Goal: Navigation & Orientation: Understand site structure

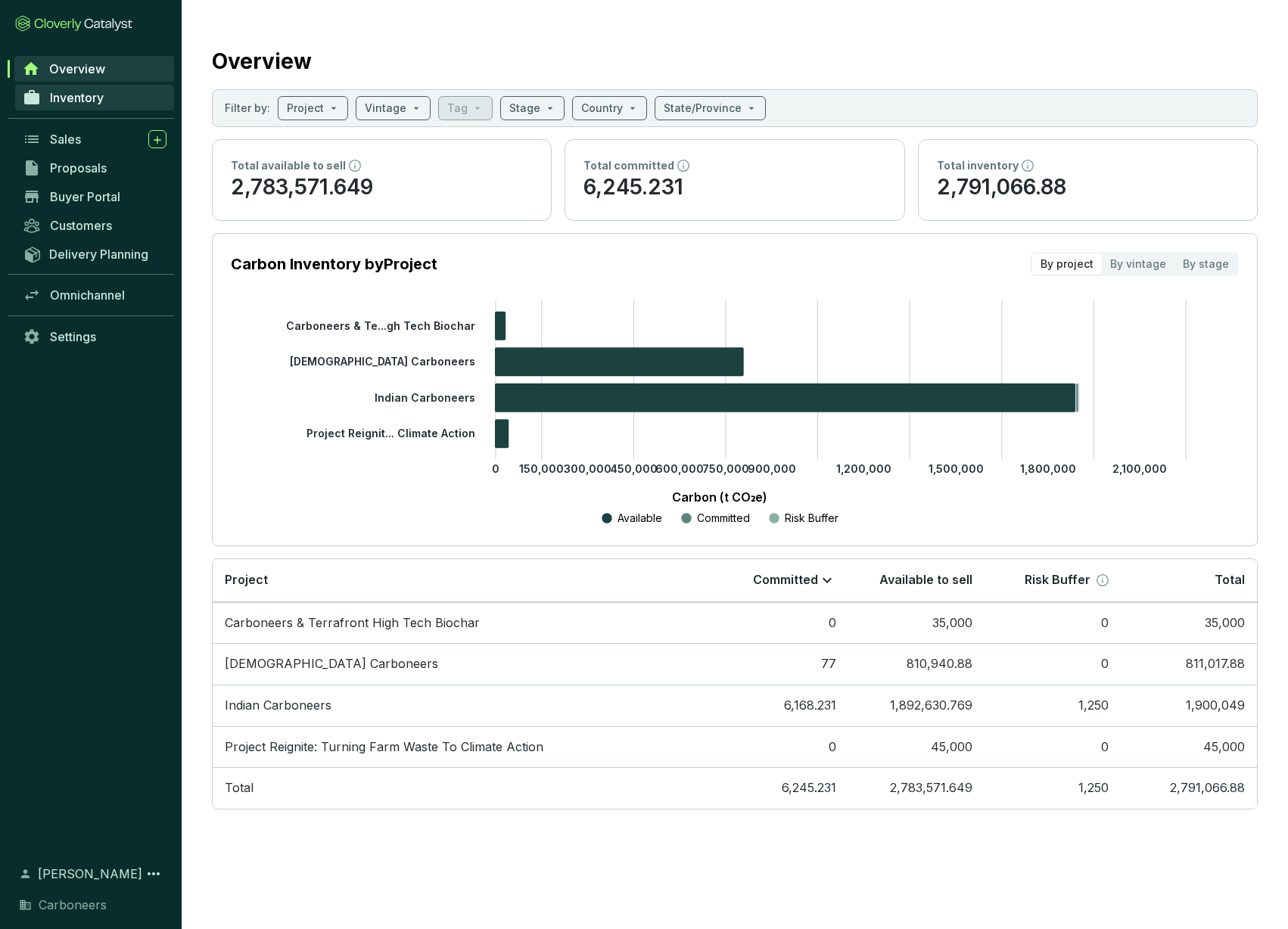
click at [87, 100] on span "Inventory" at bounding box center [77, 97] width 53 height 15
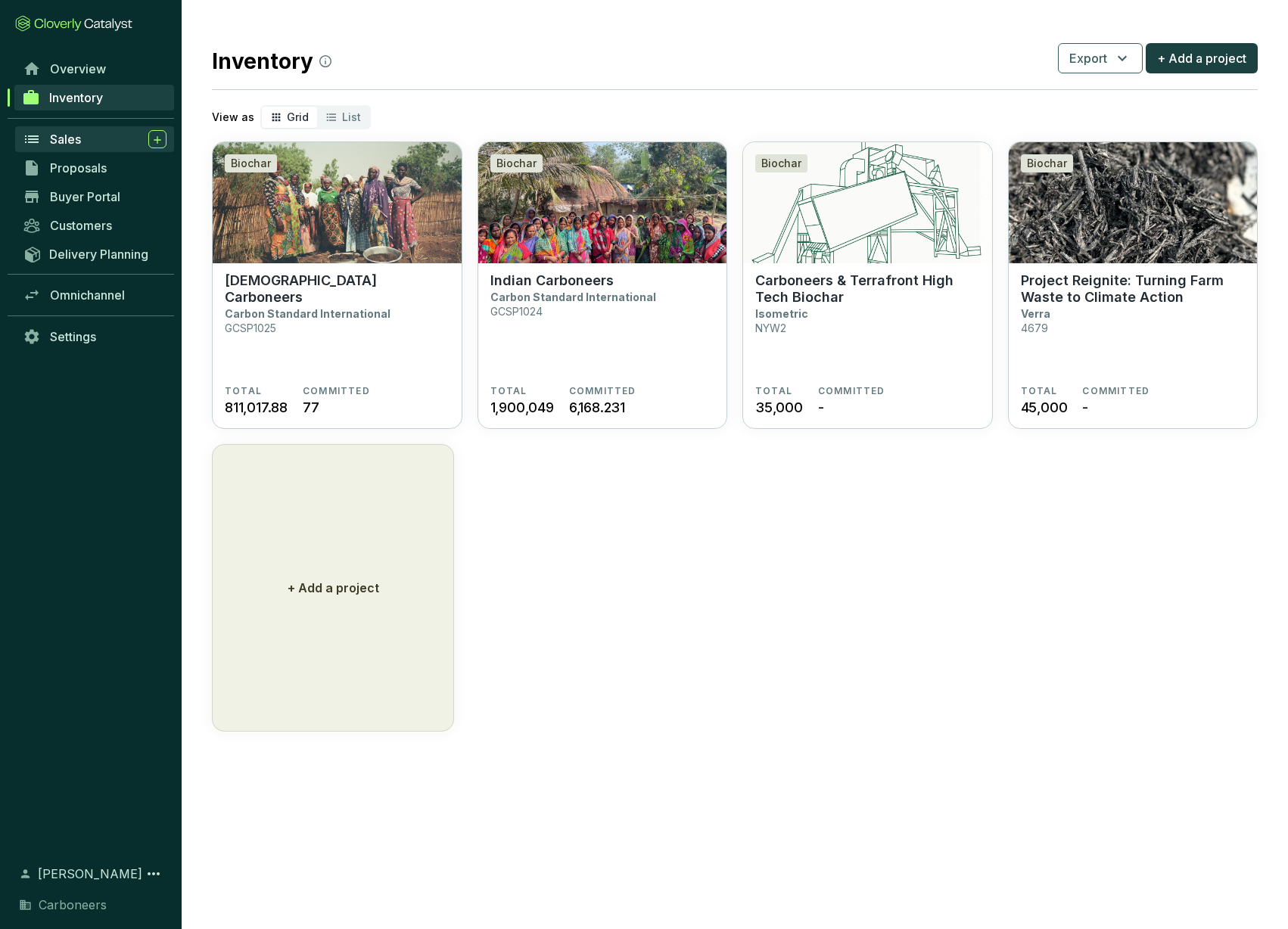
click at [72, 137] on span "Sales" at bounding box center [66, 139] width 31 height 15
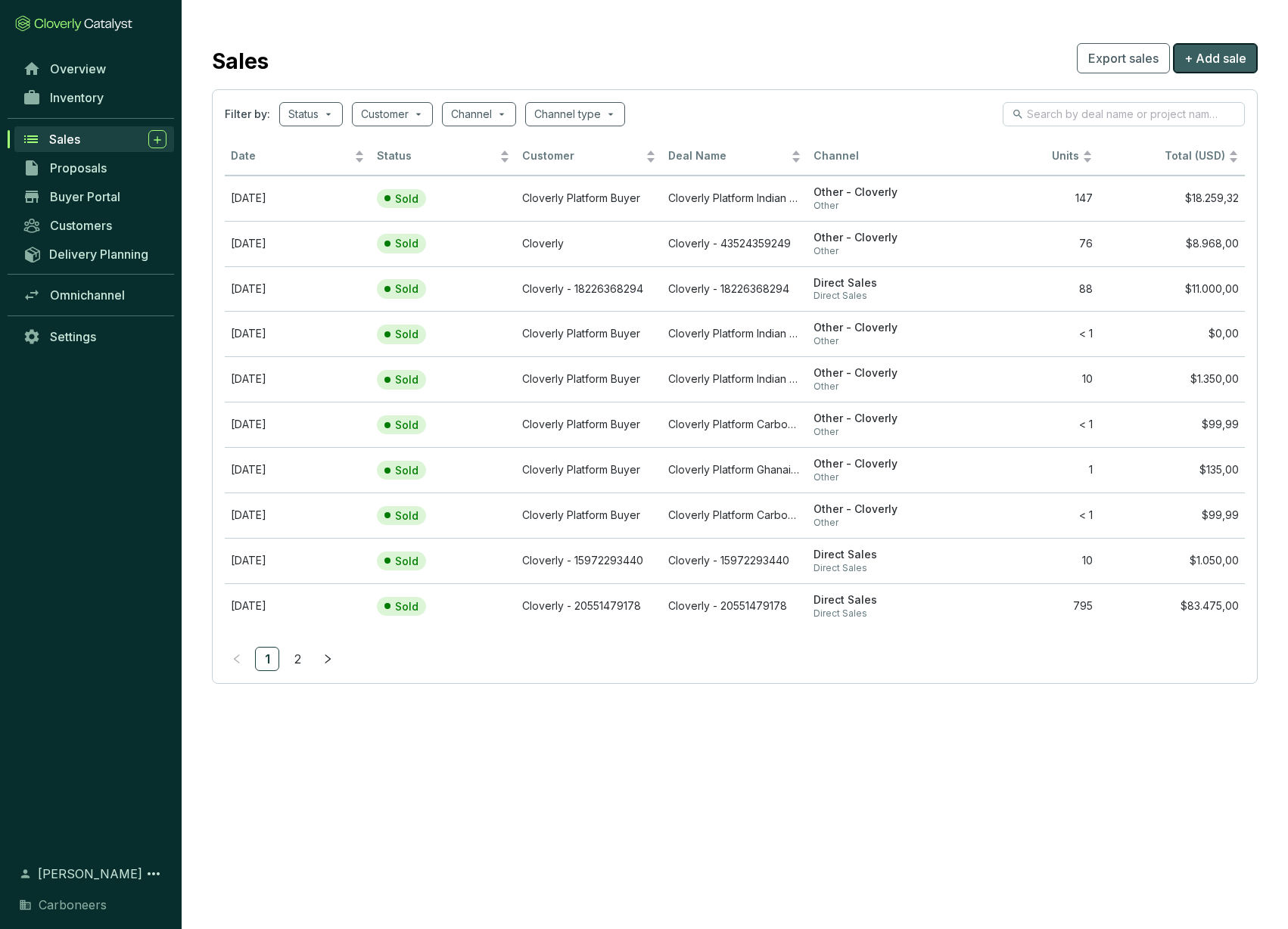
click at [1199, 61] on span "+ Add sale" at bounding box center [1215, 58] width 62 height 18
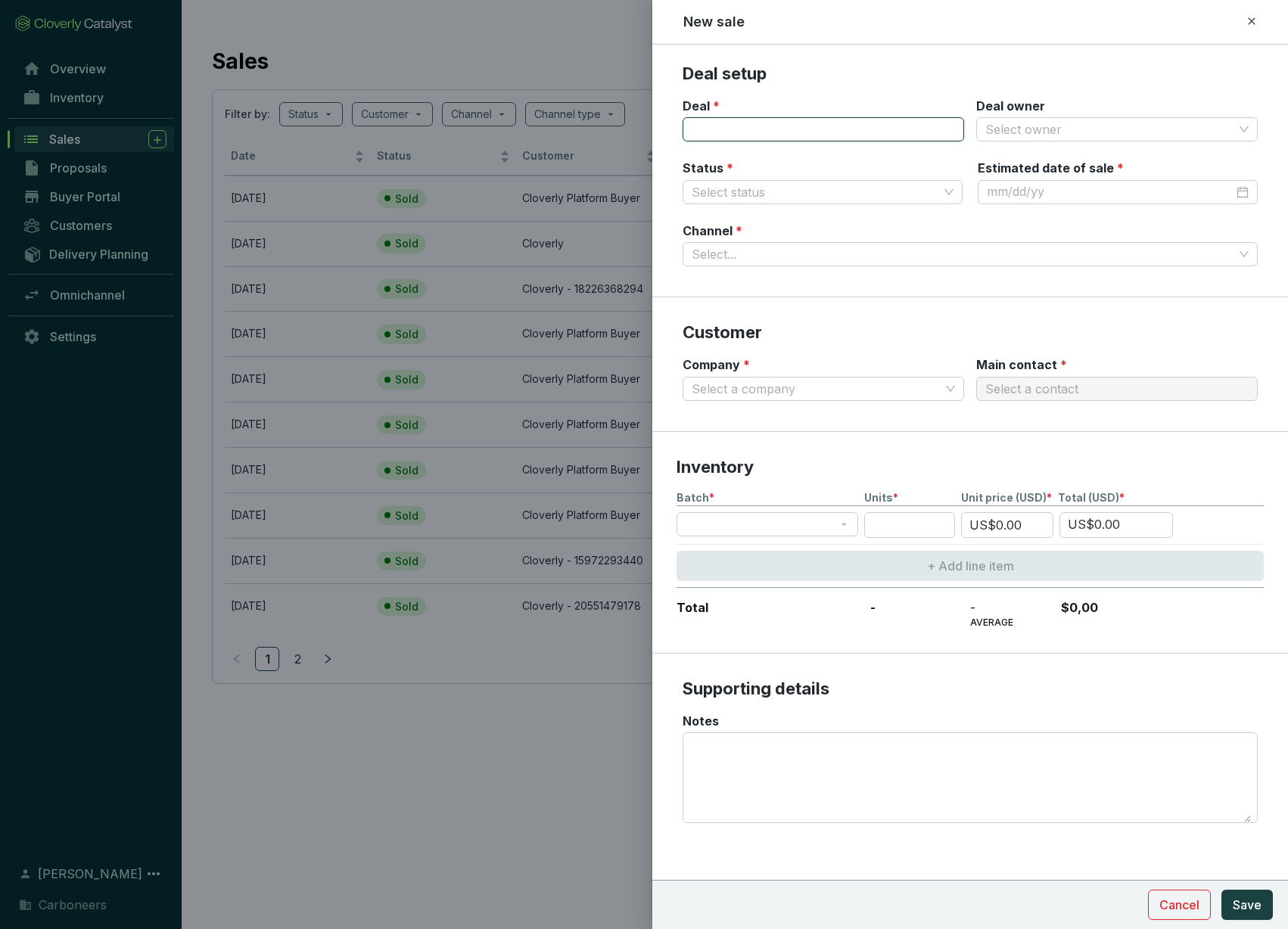
click at [926, 128] on input "Deal *" at bounding box center [824, 129] width 282 height 24
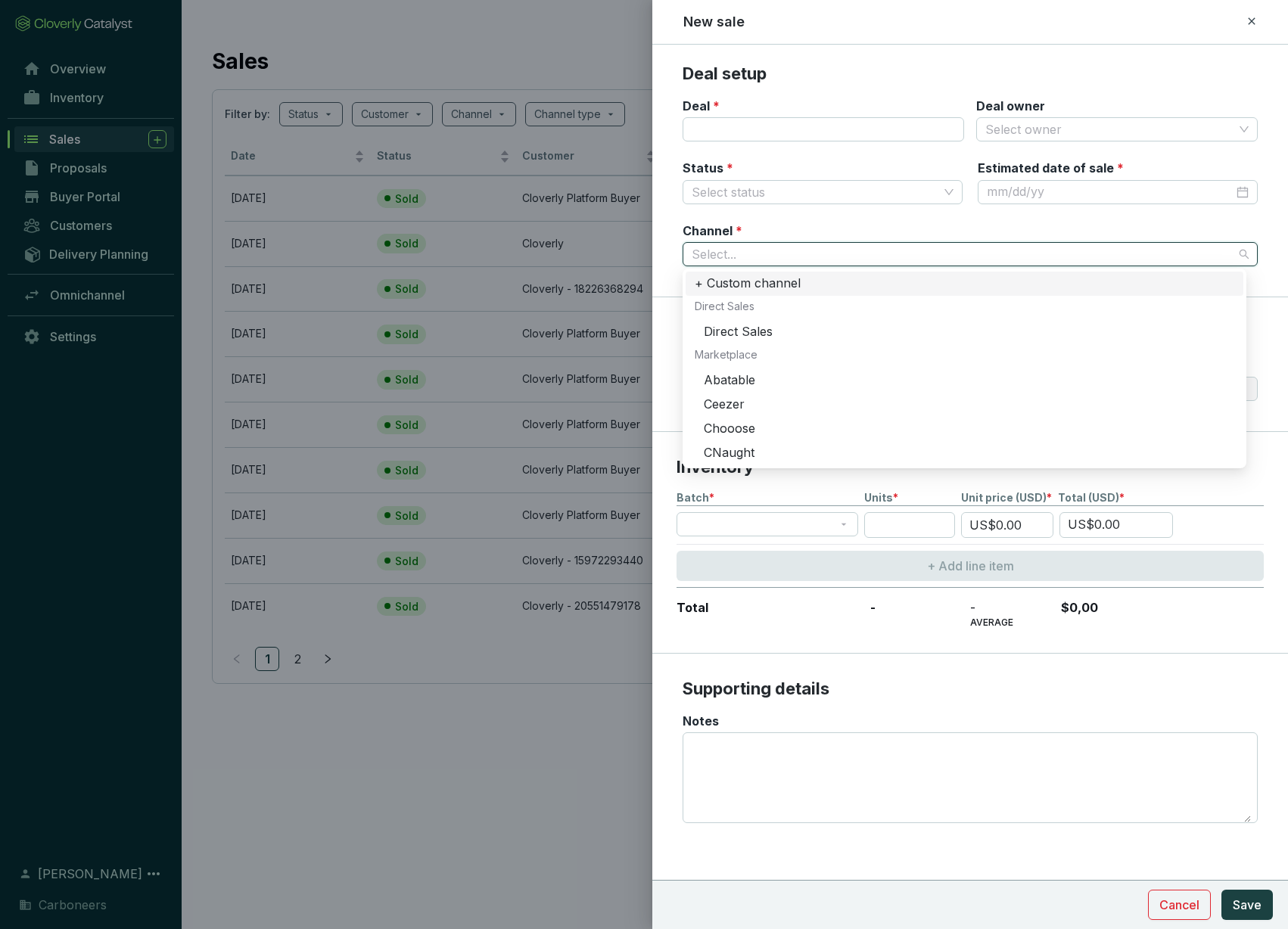
click at [866, 244] on input "Channel *" at bounding box center [963, 254] width 542 height 23
click at [877, 207] on div "Status * Select status Estimated date of sale *" at bounding box center [970, 191] width 575 height 63
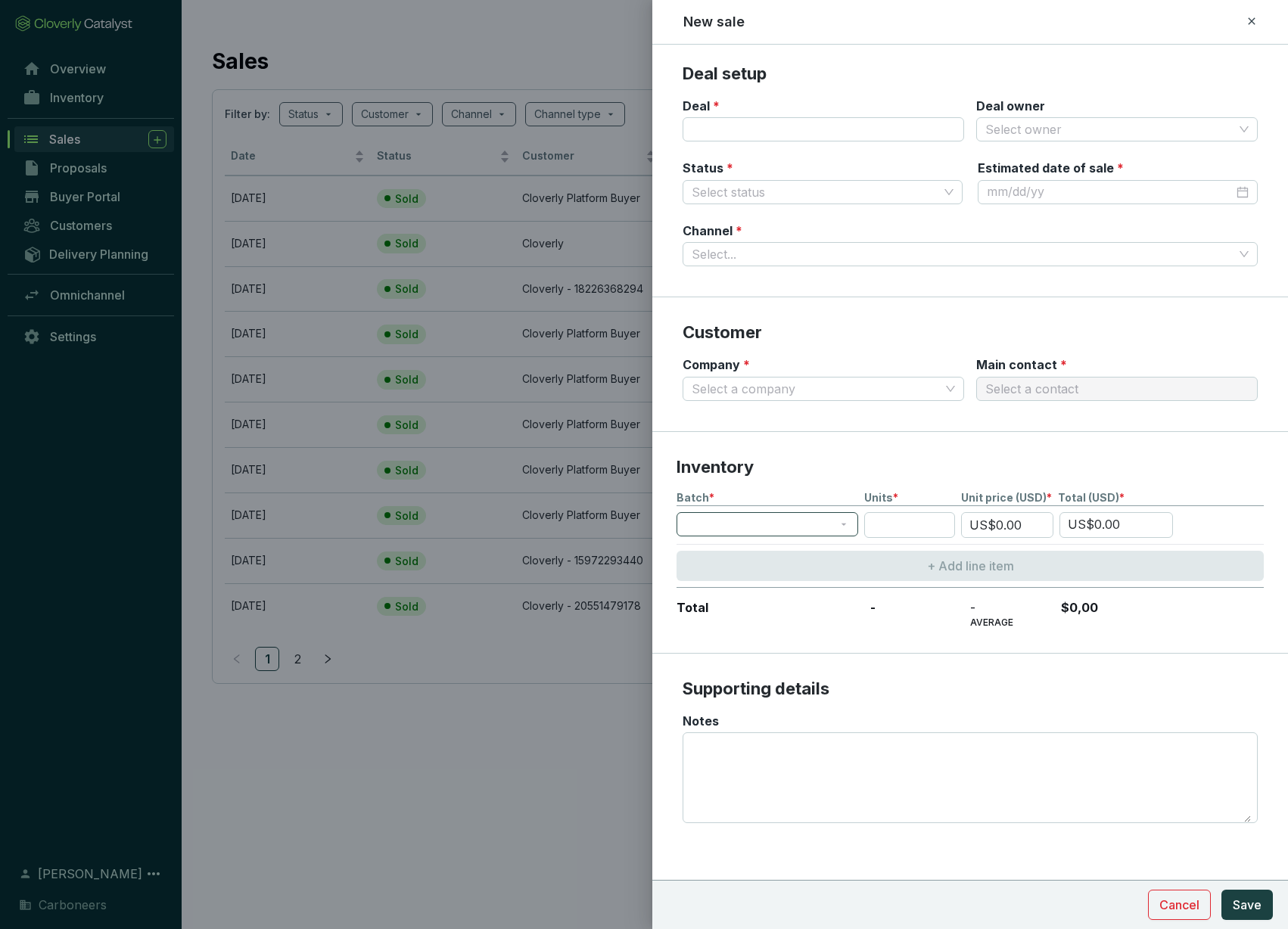
click at [833, 522] on span at bounding box center [767, 524] width 163 height 23
click at [849, 524] on div at bounding box center [767, 524] width 181 height 24
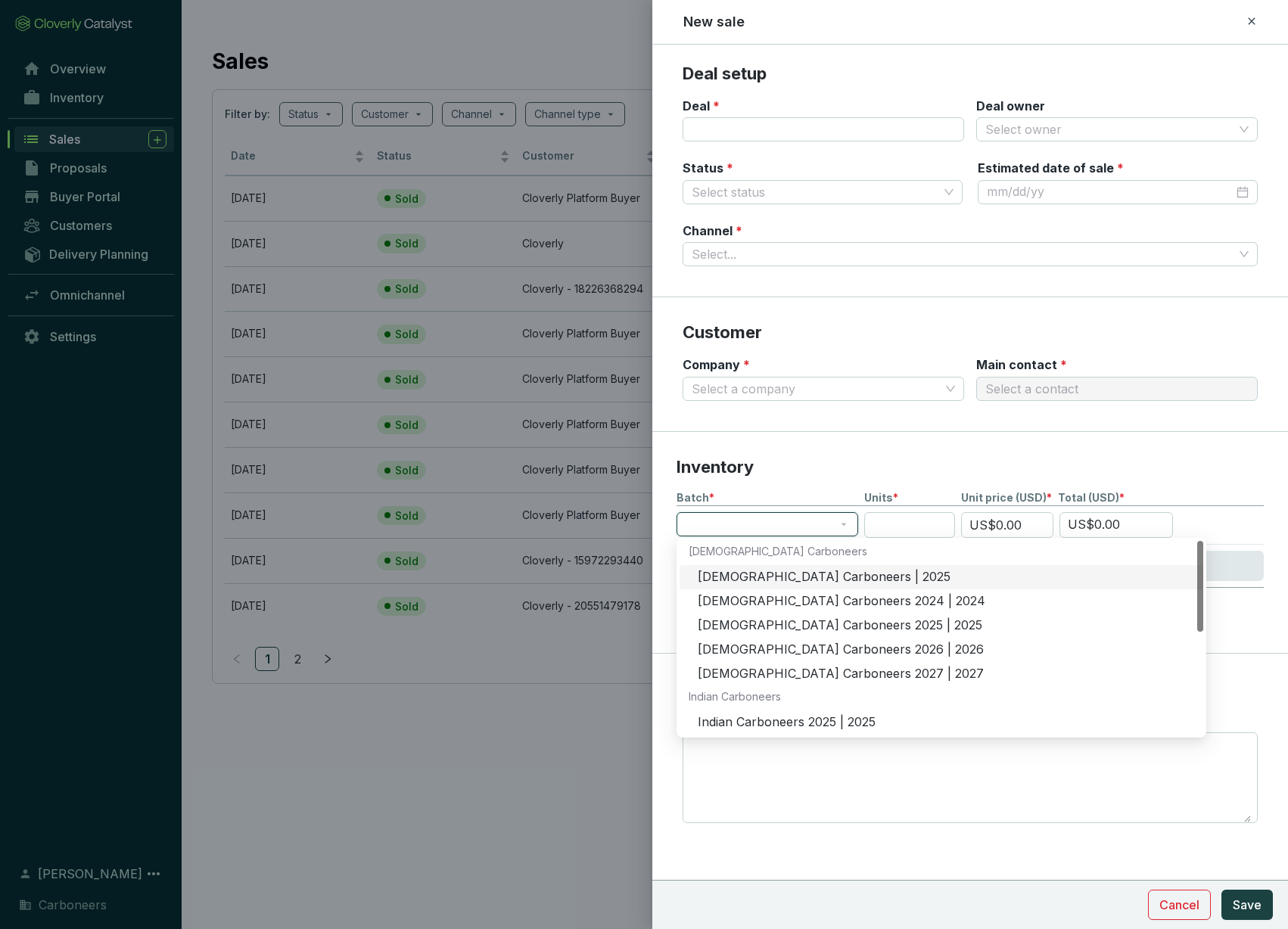
click at [850, 524] on div at bounding box center [767, 524] width 181 height 24
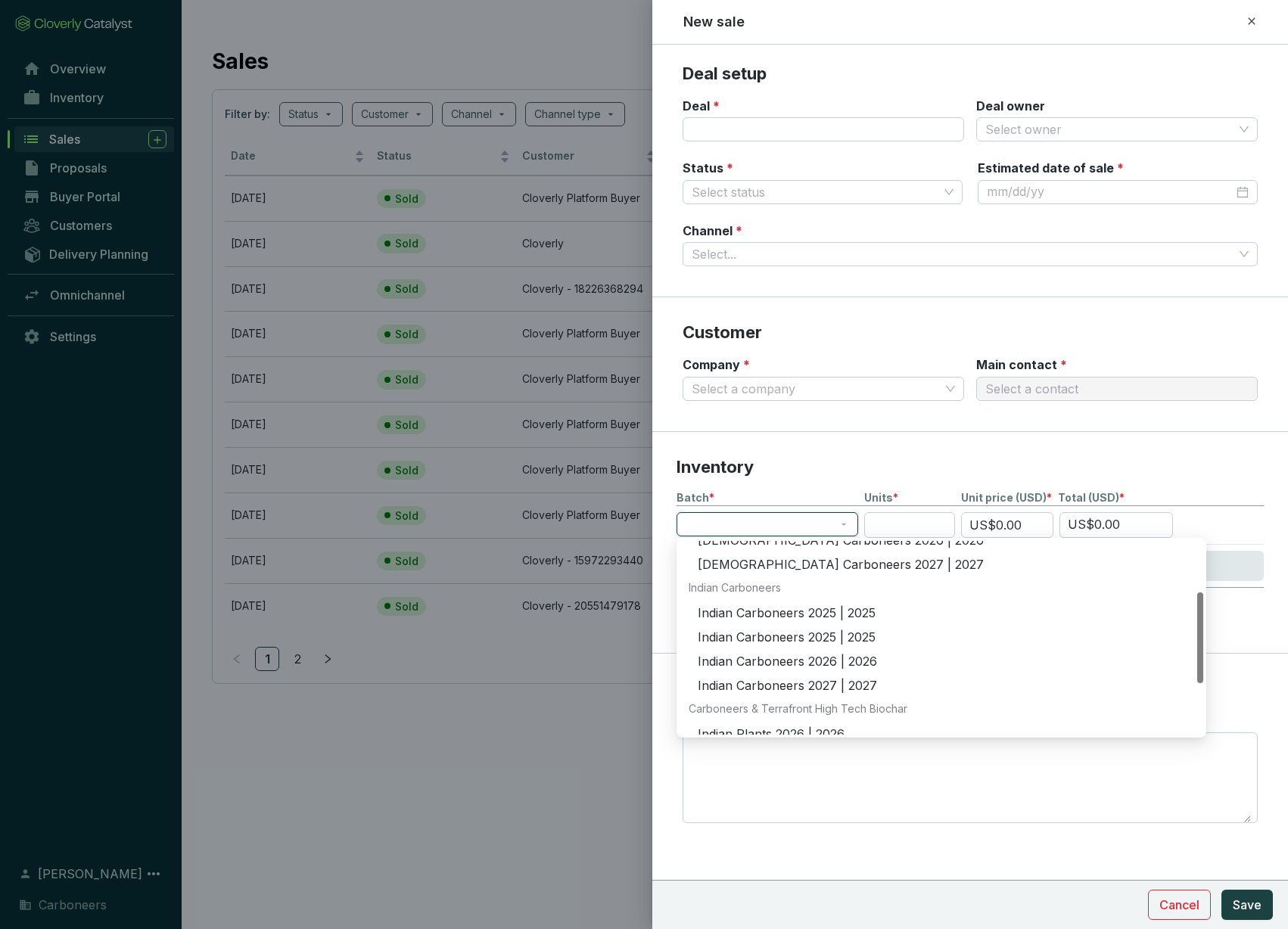
scroll to position [73, 0]
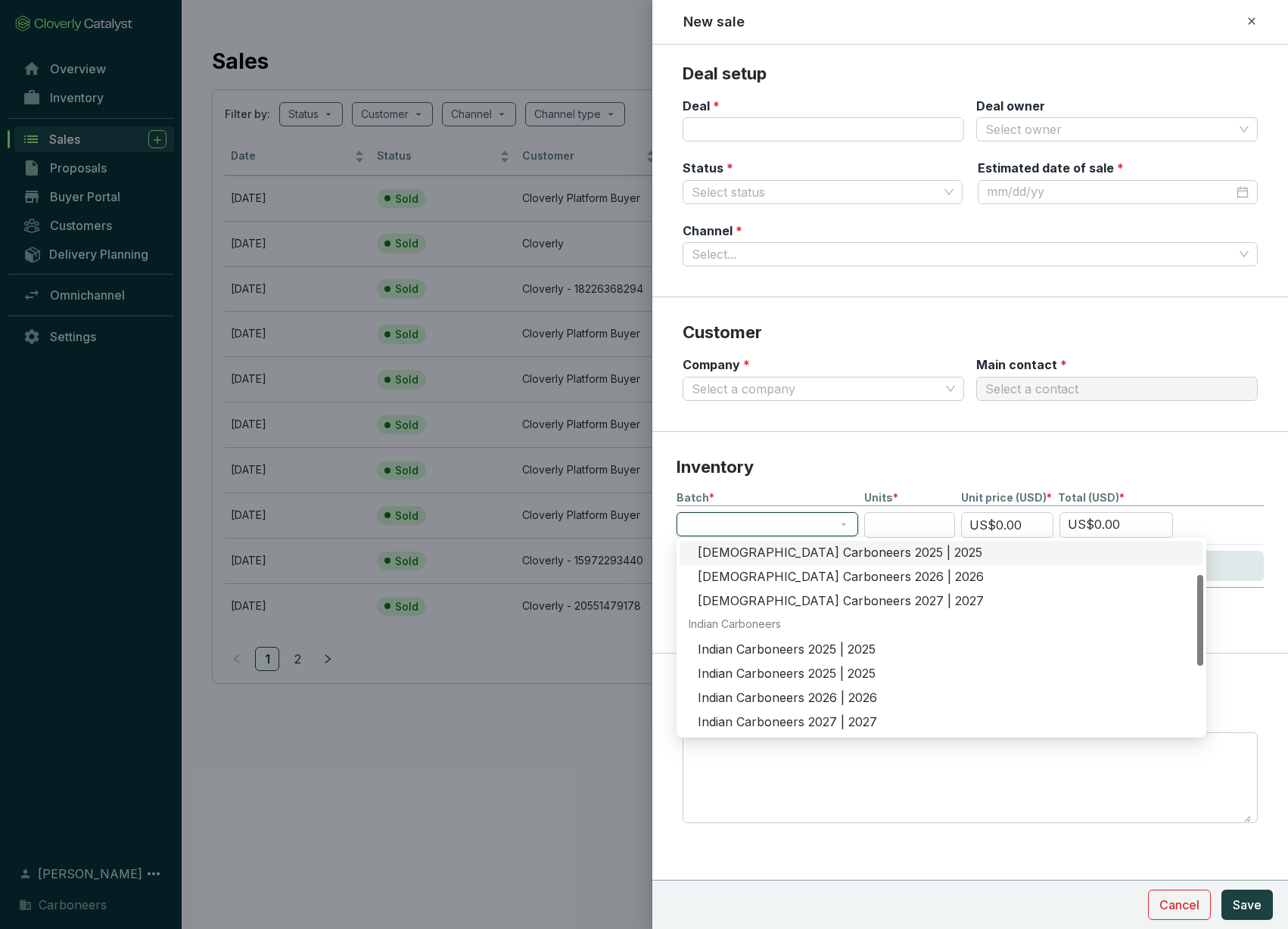
click at [927, 432] on section "Inventory Batch * Units * Unit price (USD) * Total (USD) * US$0.00 US$0.00 + Ad…" at bounding box center [970, 543] width 636 height 222
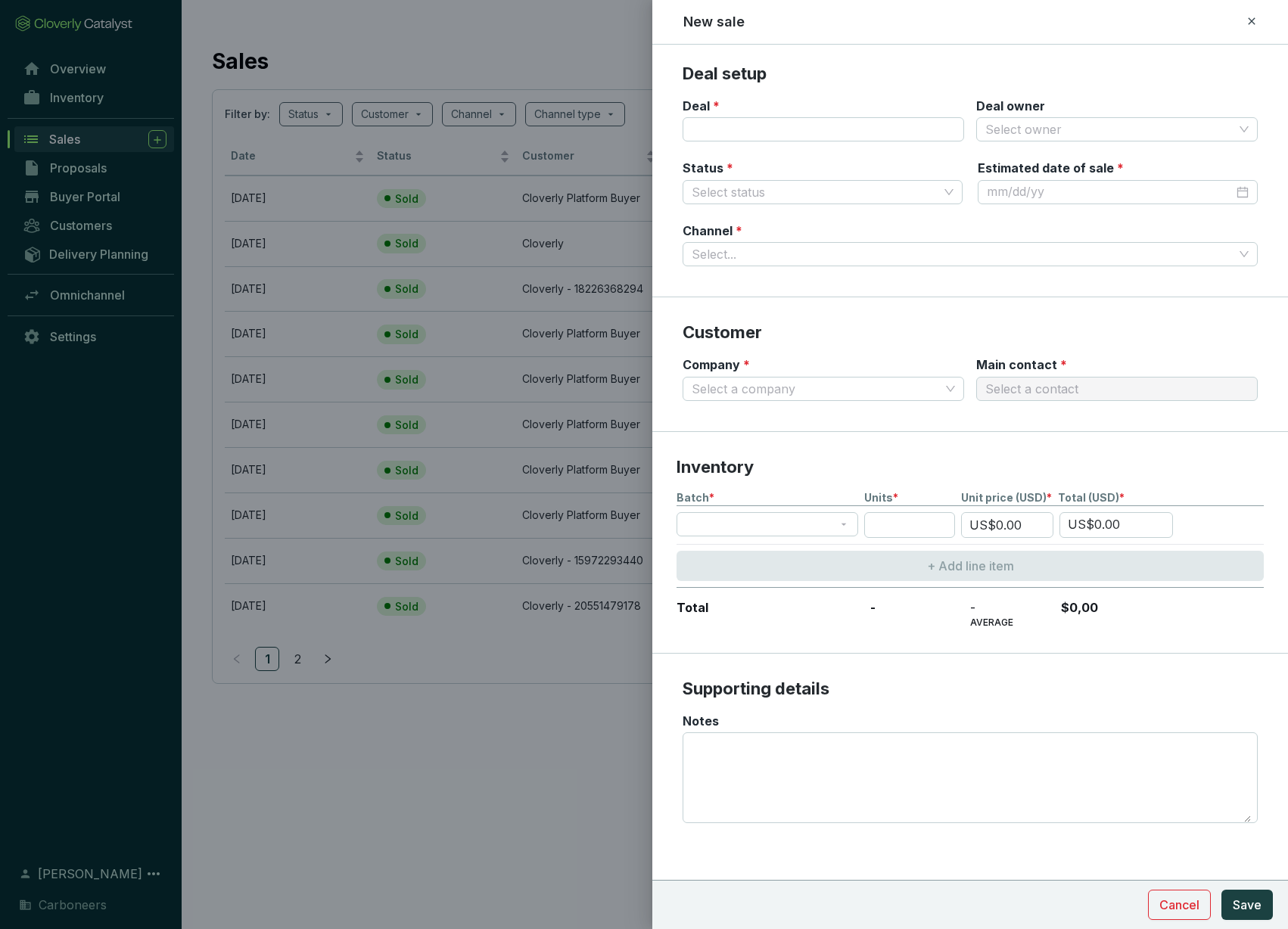
click at [557, 748] on div at bounding box center [644, 464] width 1288 height 929
click at [1202, 906] on button "Cancel" at bounding box center [1180, 905] width 63 height 30
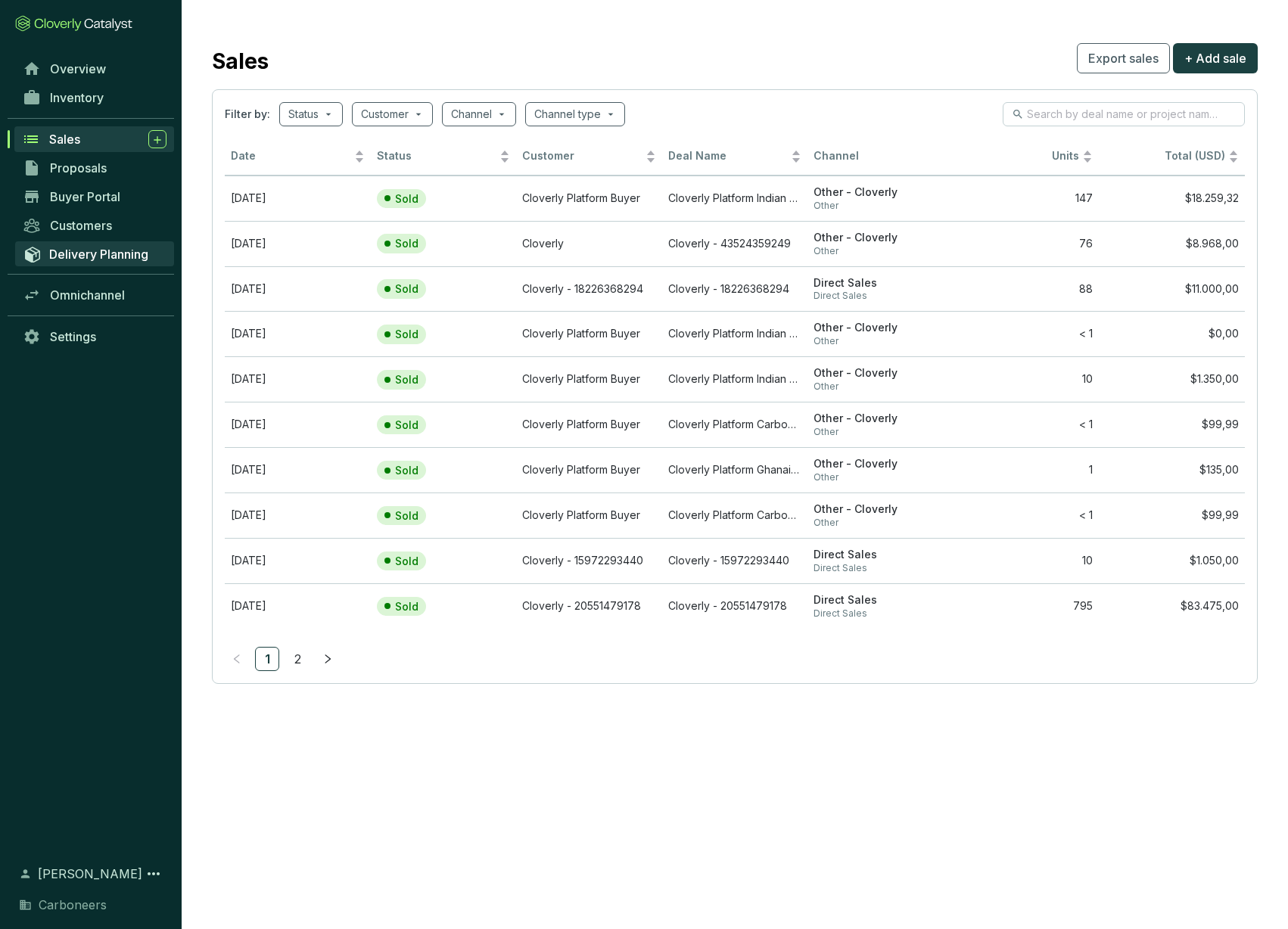
click at [89, 256] on span "Delivery Planning" at bounding box center [99, 254] width 100 height 15
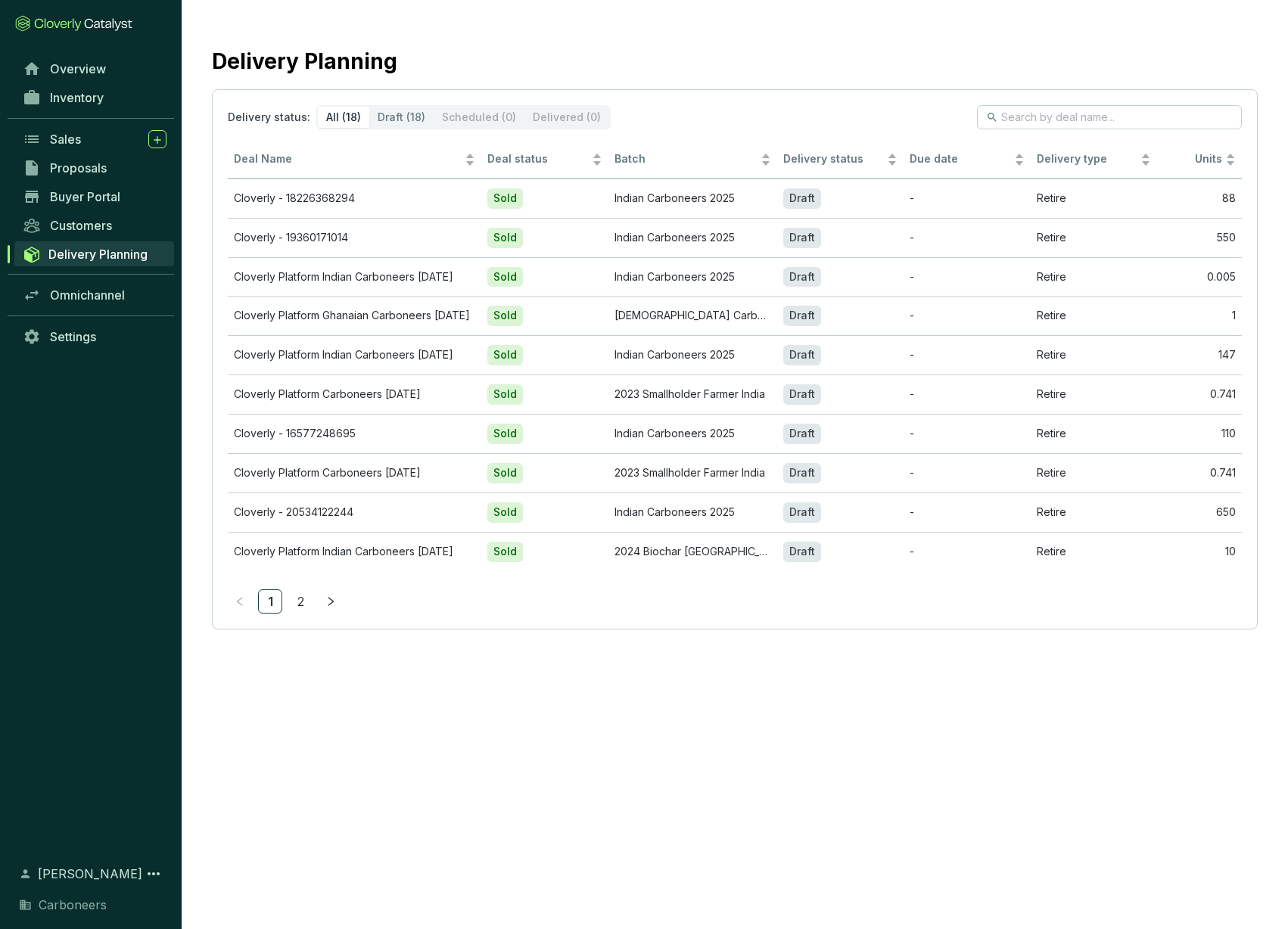
click at [492, 120] on div "Scheduled (0)" at bounding box center [479, 117] width 91 height 21
click at [802, 201] on div "Draft" at bounding box center [802, 198] width 38 height 20
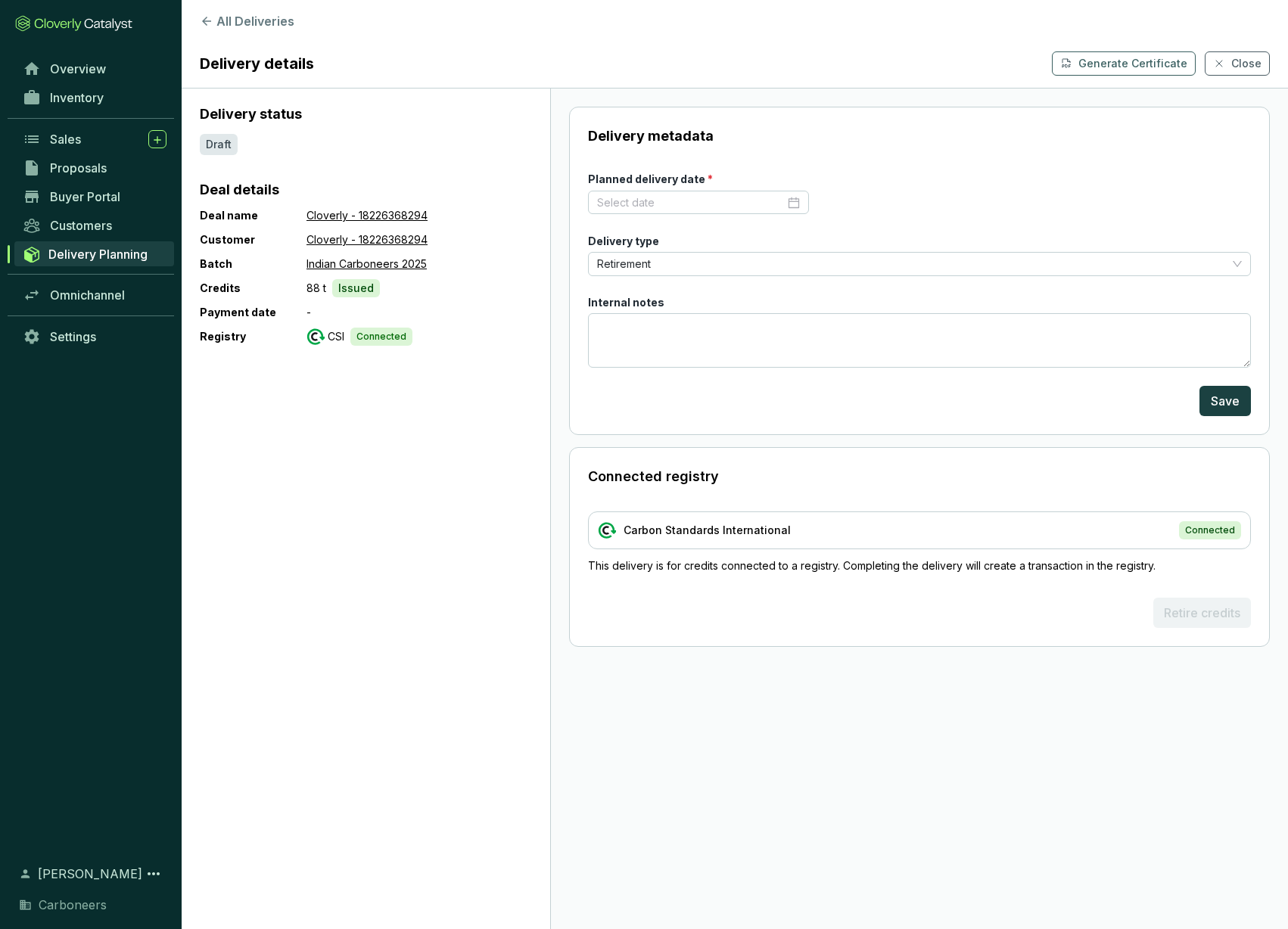
click at [221, 144] on div "Draft" at bounding box center [218, 145] width 38 height 21
click at [1147, 64] on p "Generate Certificate" at bounding box center [1133, 63] width 109 height 15
click at [220, 21] on button "All Deliveries" at bounding box center [735, 21] width 1070 height 18
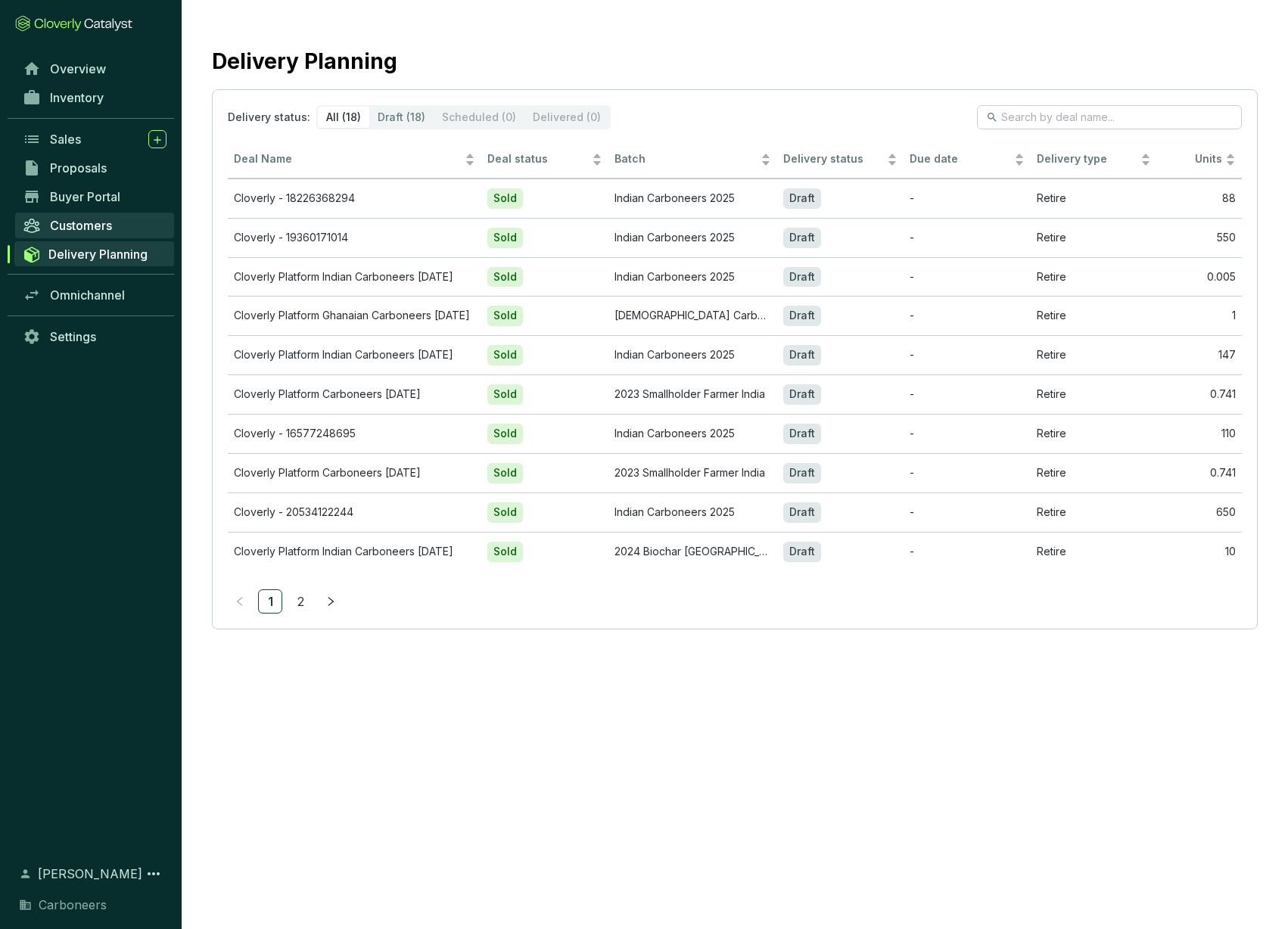
click at [99, 227] on span "Customers" at bounding box center [81, 225] width 62 height 15
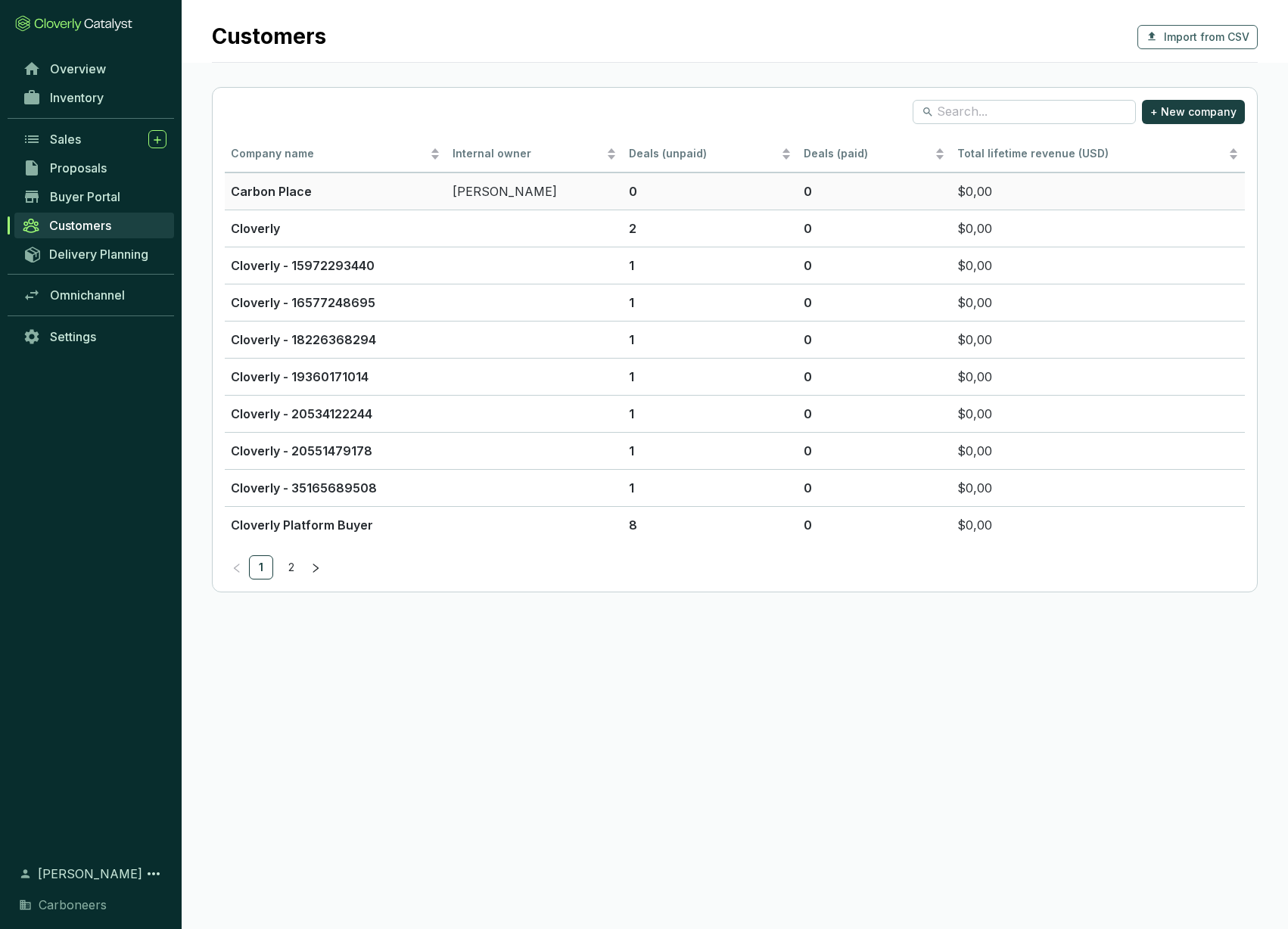
click at [443, 191] on td "Carbon Place" at bounding box center [336, 191] width 222 height 37
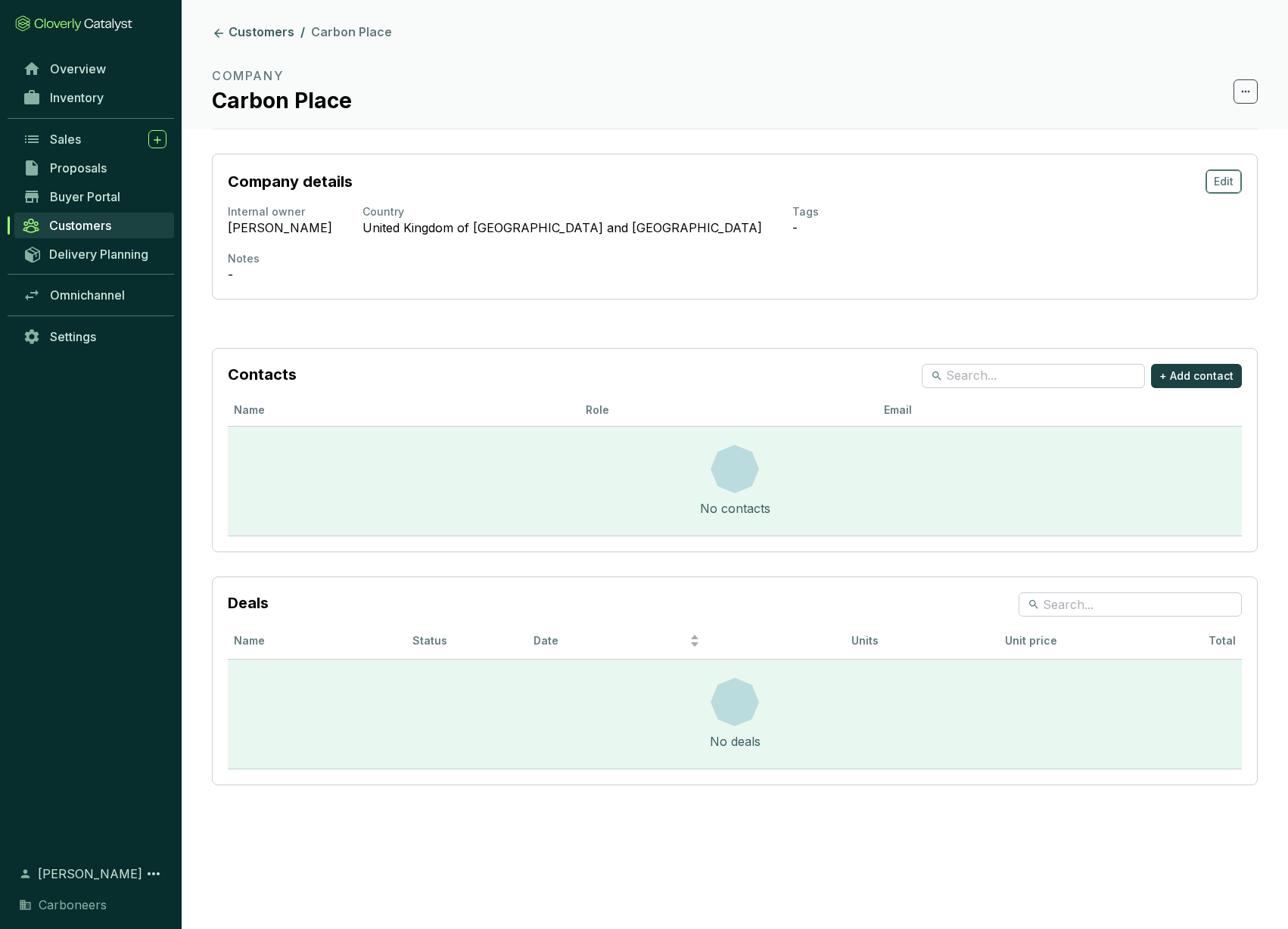
click at [1213, 178] on button "Edit" at bounding box center [1223, 181] width 36 height 24
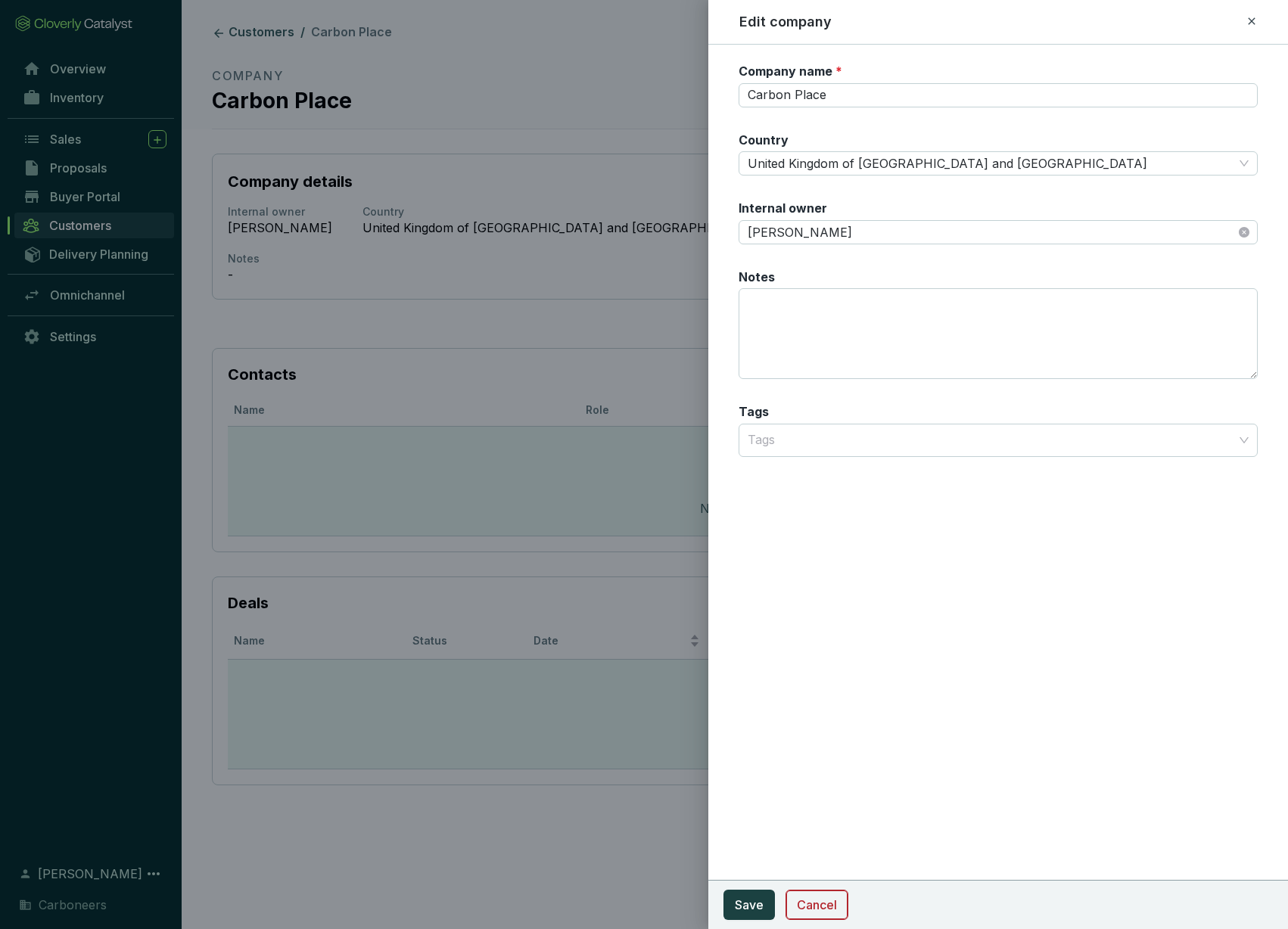
click at [803, 900] on span "Cancel" at bounding box center [817, 905] width 40 height 18
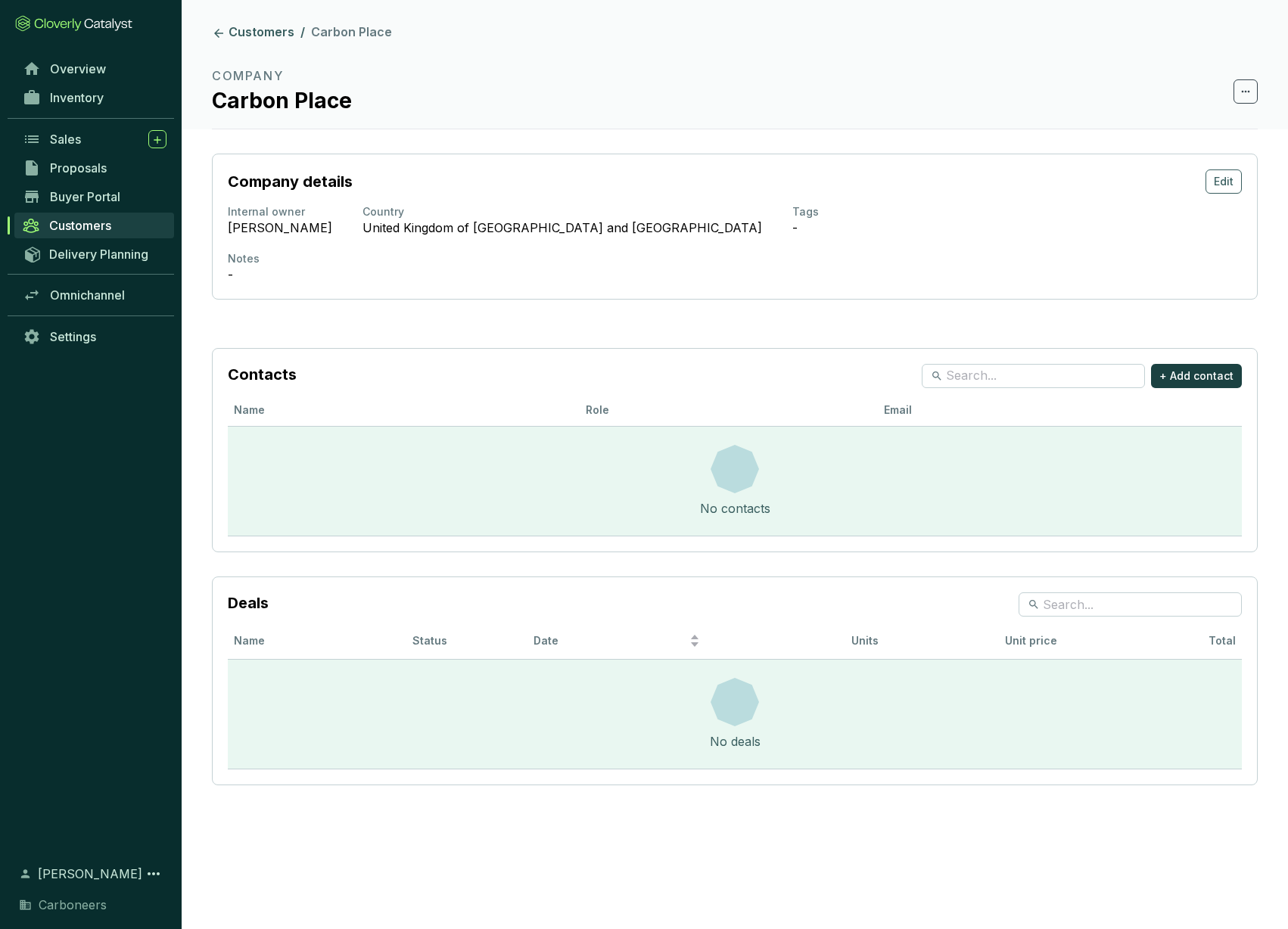
click at [1255, 105] on section "Company Carbon Place" at bounding box center [735, 91] width 1045 height 50
click at [1252, 100] on span at bounding box center [1245, 91] width 24 height 24
click at [994, 127] on header "Customers / Carbon Place Company Carbon Place" at bounding box center [734, 65] width 1106 height 129
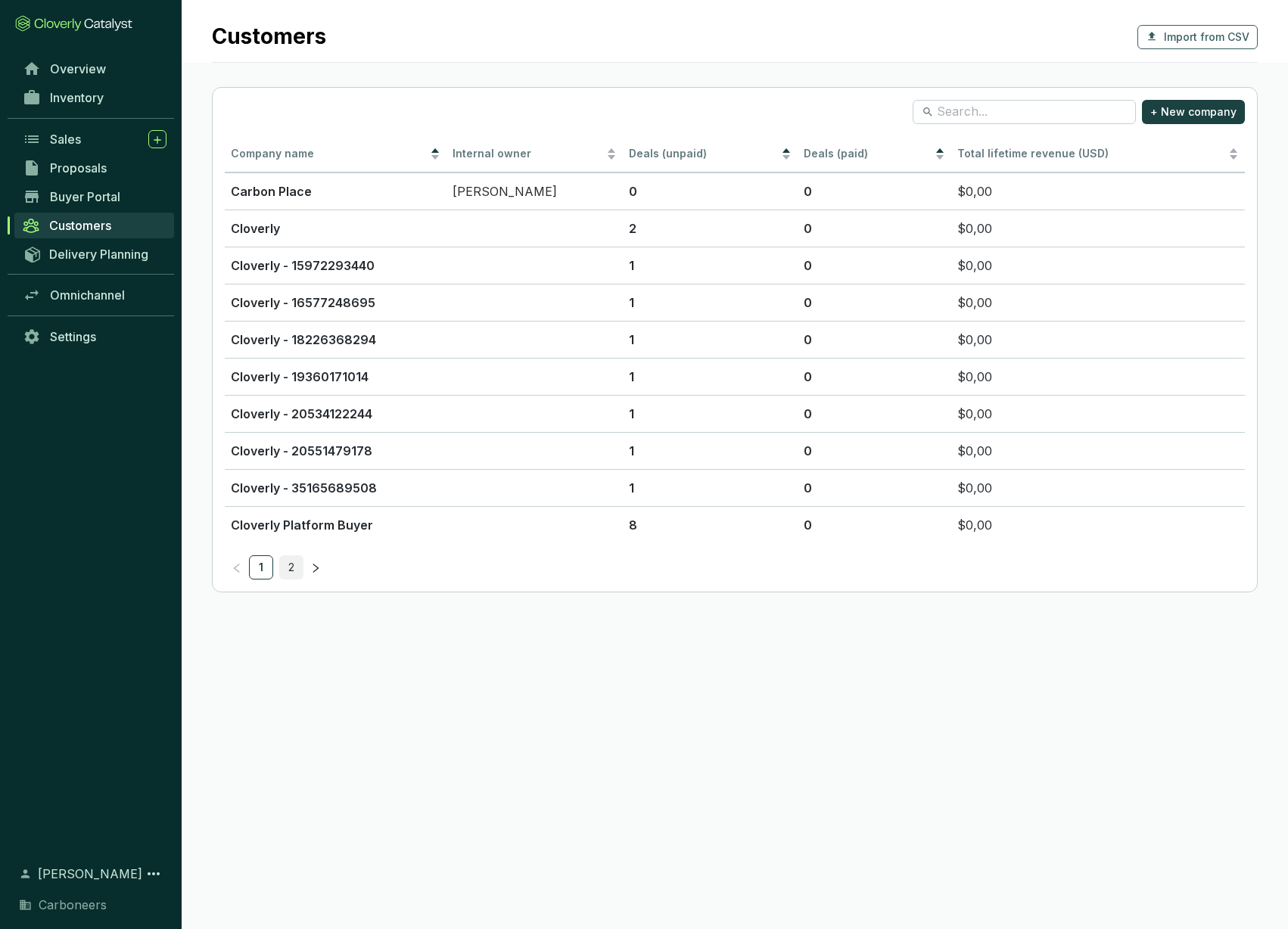
click at [291, 568] on link "2" at bounding box center [291, 567] width 23 height 23
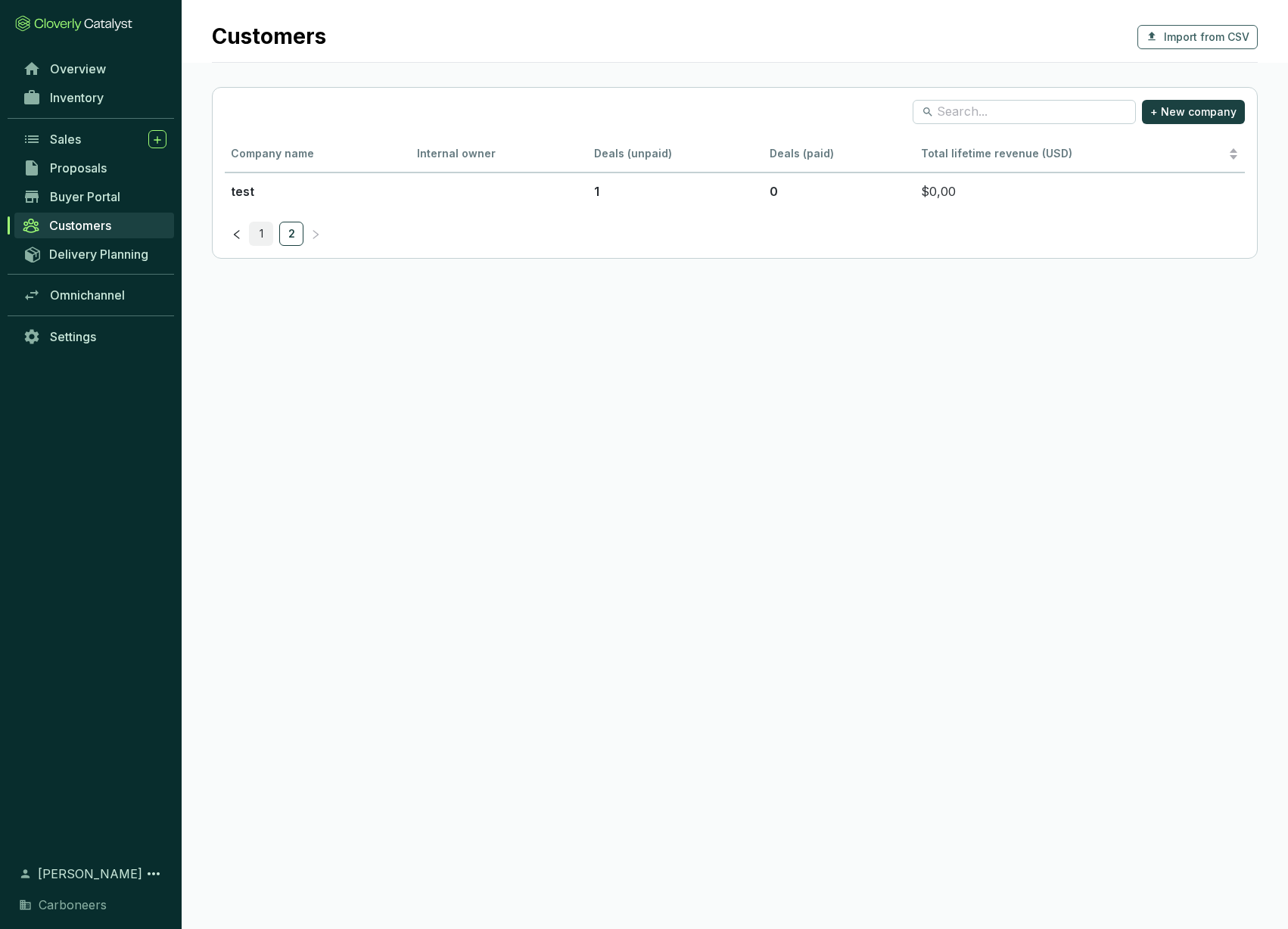
click at [258, 231] on link "1" at bounding box center [261, 234] width 23 height 23
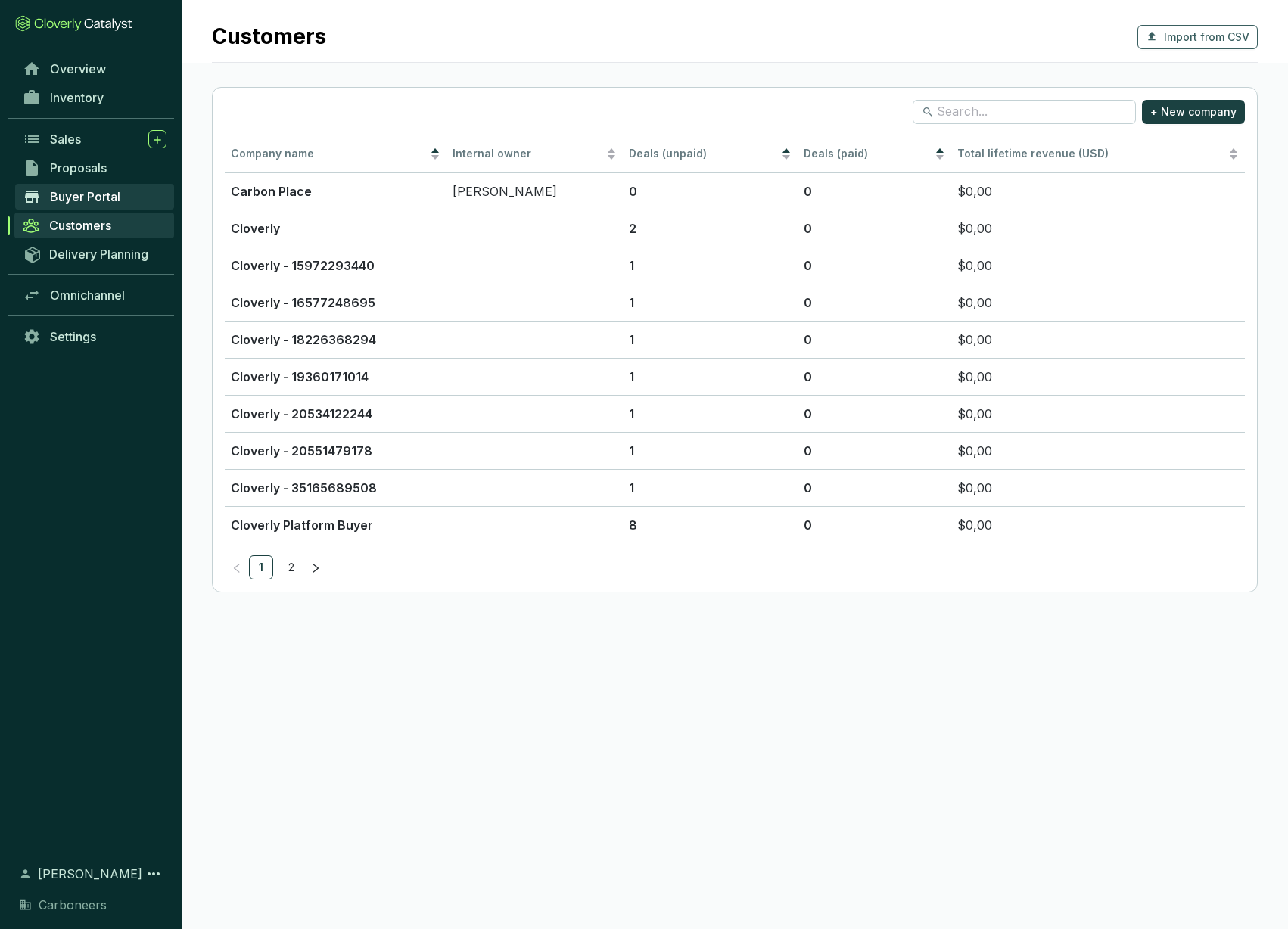
click at [114, 193] on span "Buyer Portal" at bounding box center [85, 197] width 70 height 15
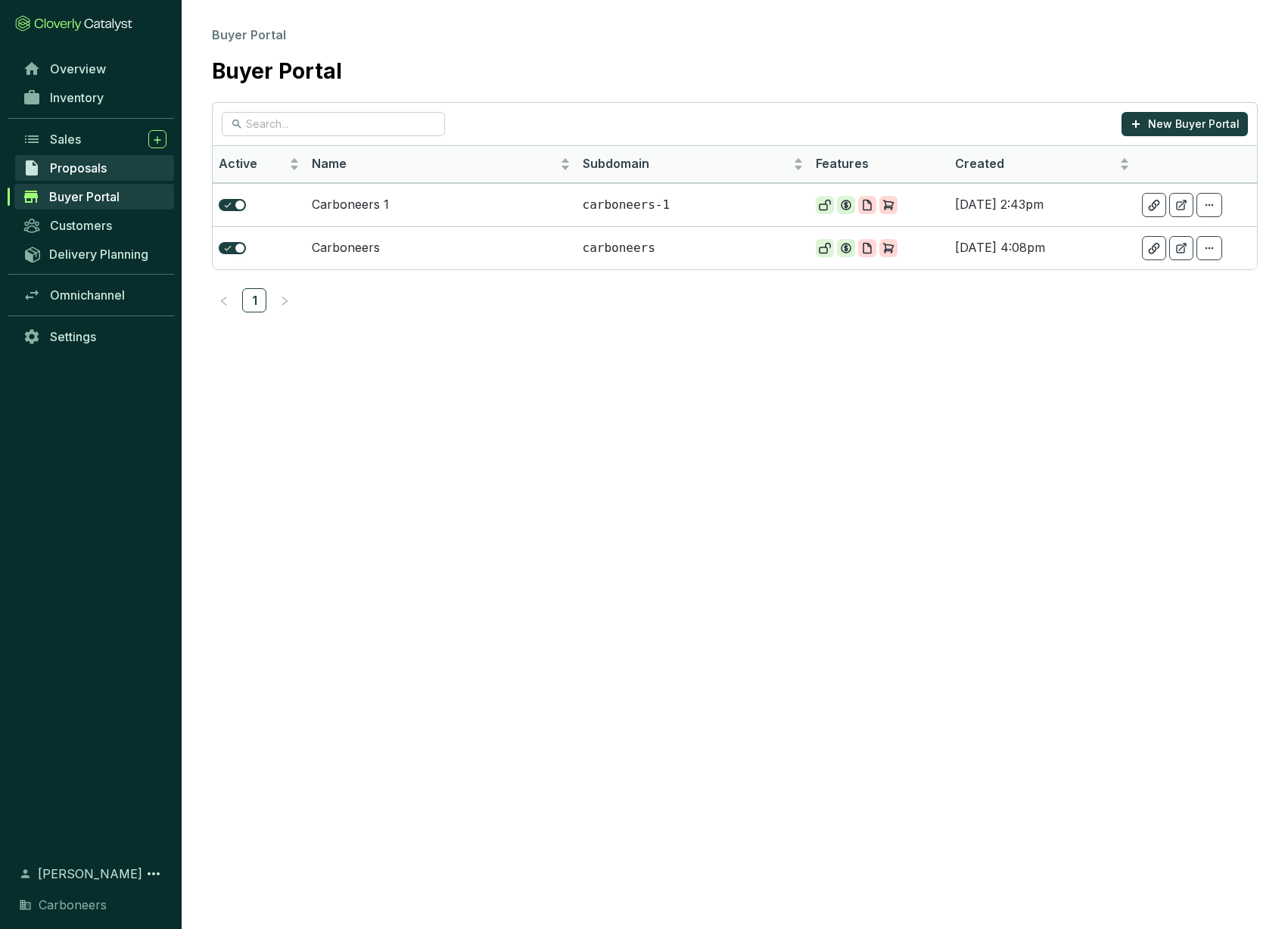
click at [110, 176] on link "Proposals" at bounding box center [95, 168] width 159 height 26
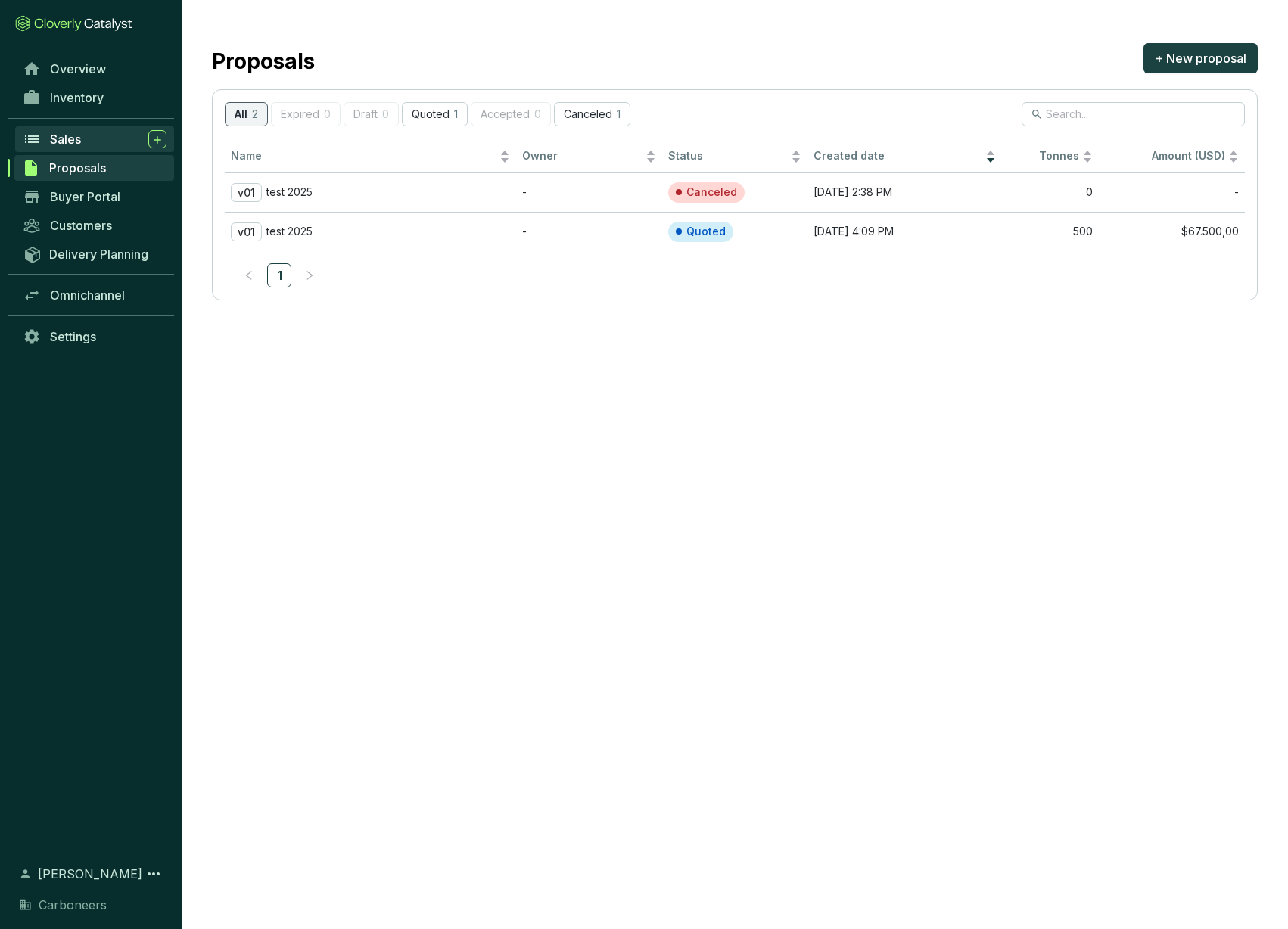
click at [66, 137] on span "Sales" at bounding box center [66, 139] width 31 height 15
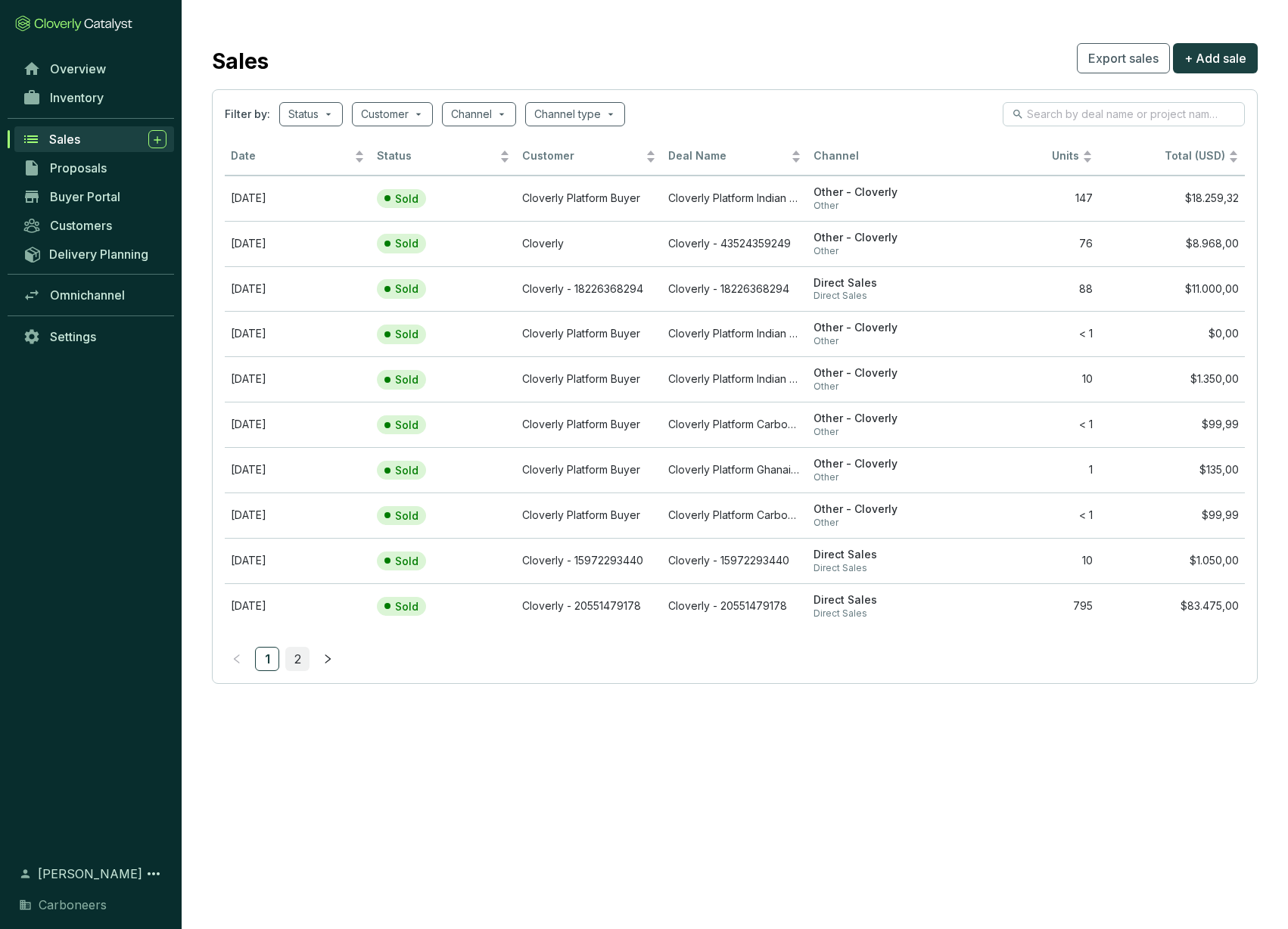
click at [291, 659] on link "2" at bounding box center [297, 659] width 23 height 23
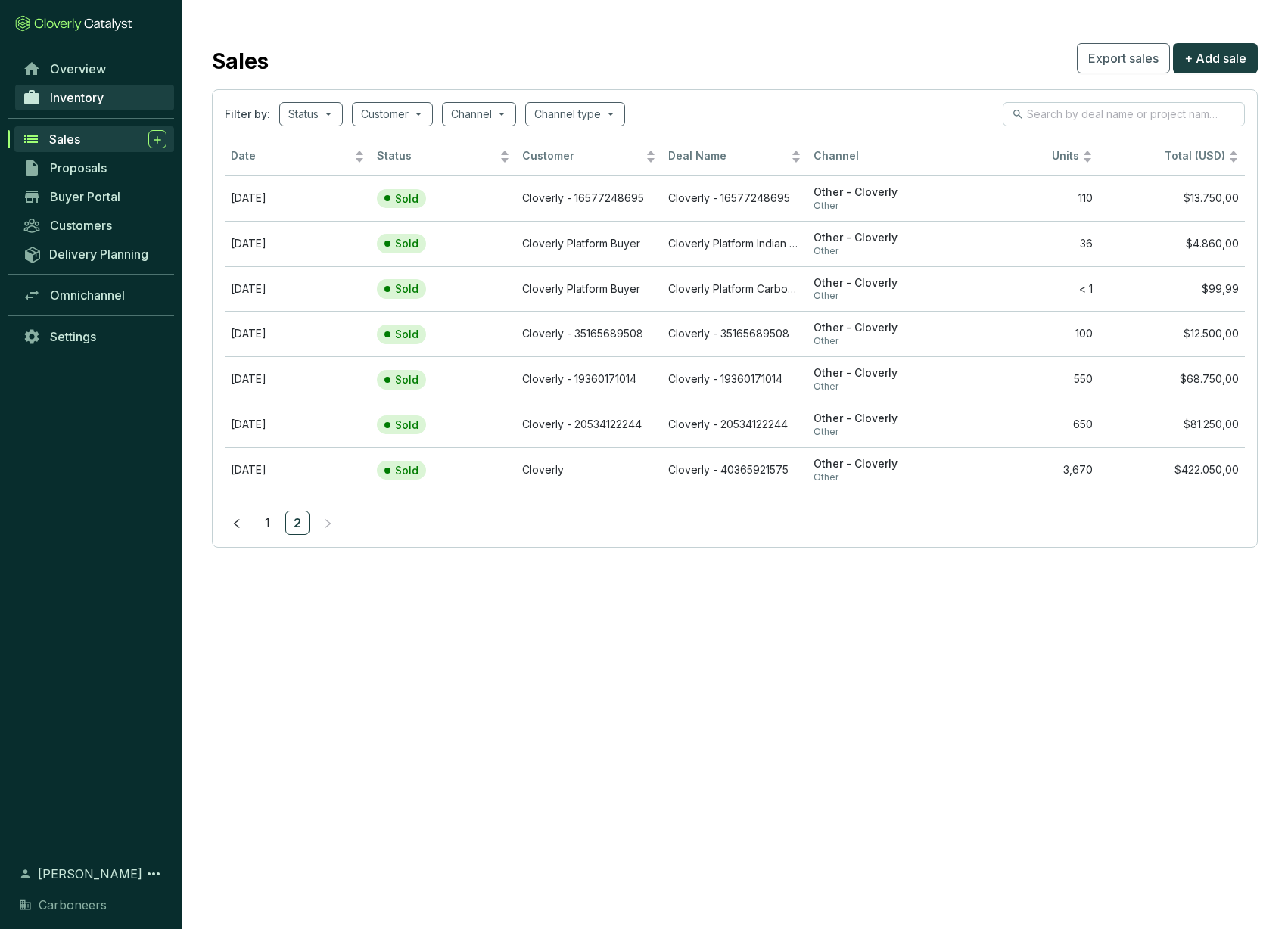
click at [89, 87] on link "Inventory" at bounding box center [95, 98] width 159 height 26
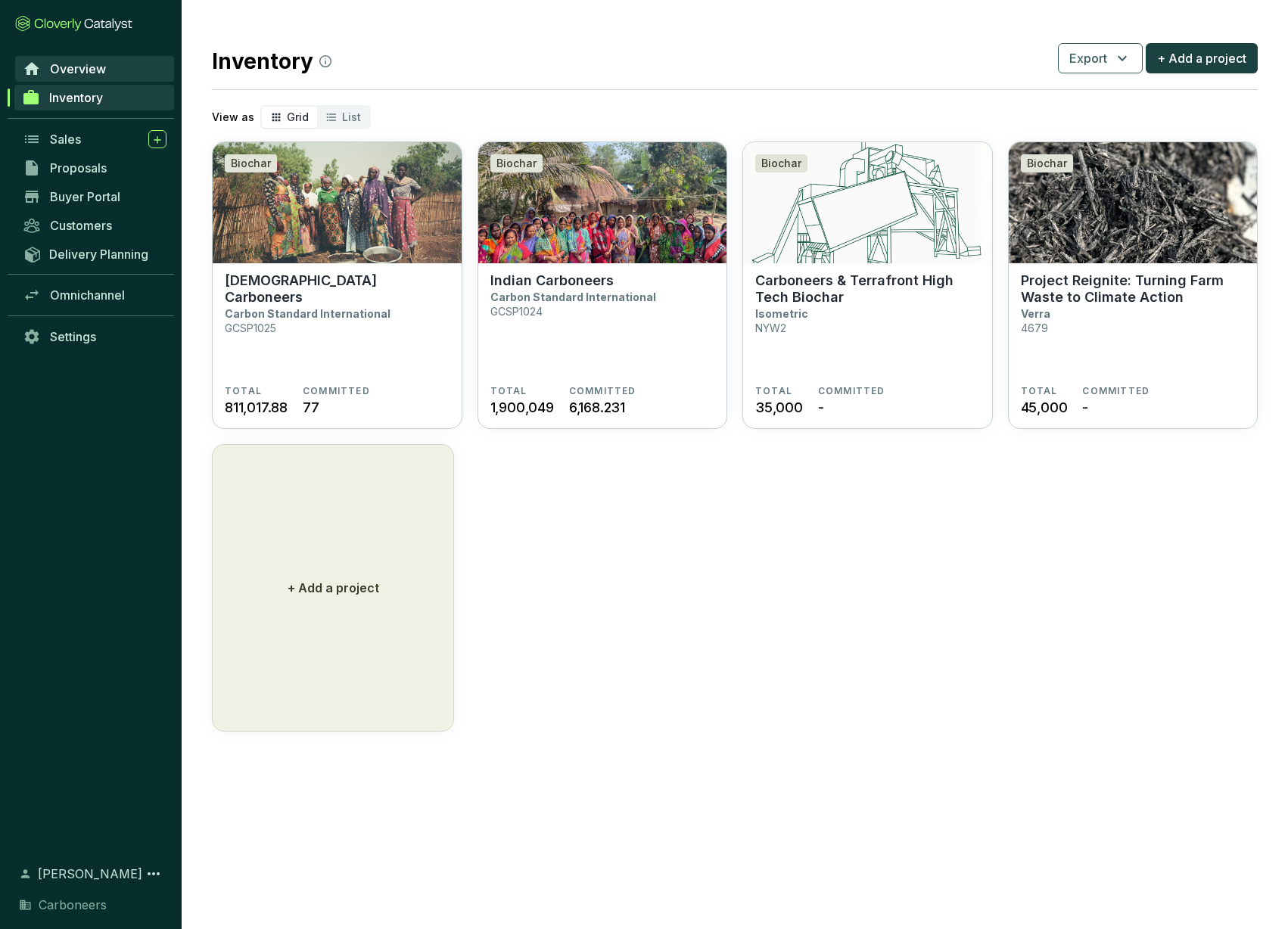
click at [84, 72] on span "Overview" at bounding box center [78, 69] width 56 height 15
